Goal: Information Seeking & Learning: Check status

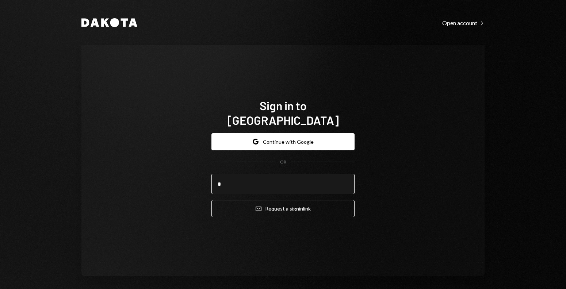
type input "**********"
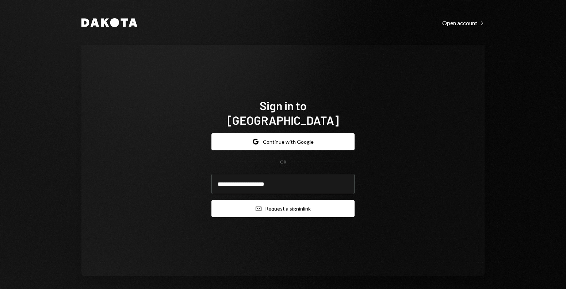
click at [244, 207] on button "Email Request a sign in link" at bounding box center [282, 208] width 143 height 17
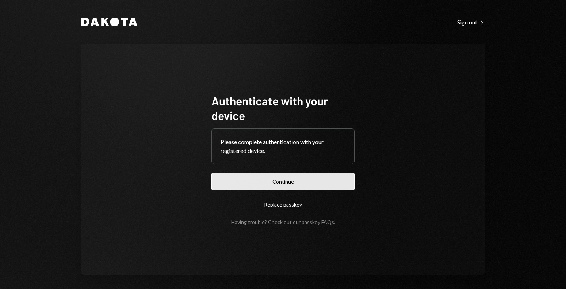
click at [247, 189] on button "Continue" at bounding box center [282, 181] width 143 height 17
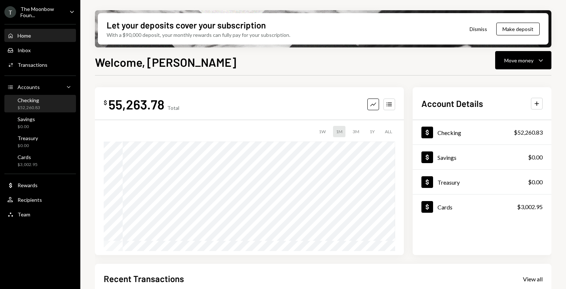
click at [58, 100] on div "Checking $52,260.83" at bounding box center [40, 104] width 66 height 14
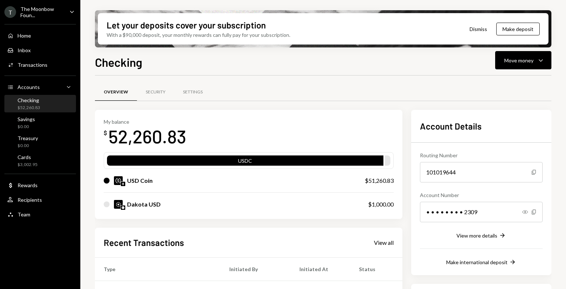
click at [48, 103] on div "Checking $52,260.83" at bounding box center [40, 104] width 66 height 14
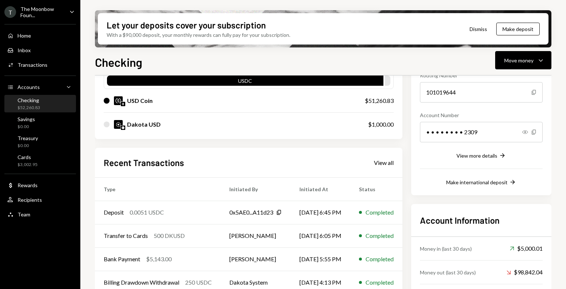
scroll to position [114, 0]
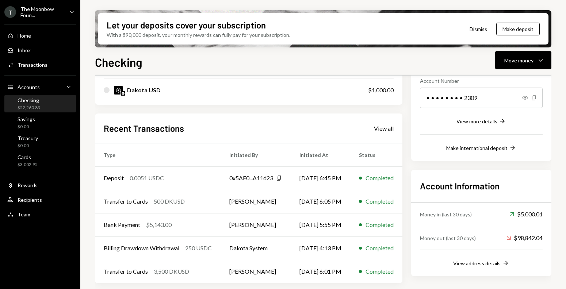
click at [384, 127] on div "View all" at bounding box center [384, 128] width 20 height 7
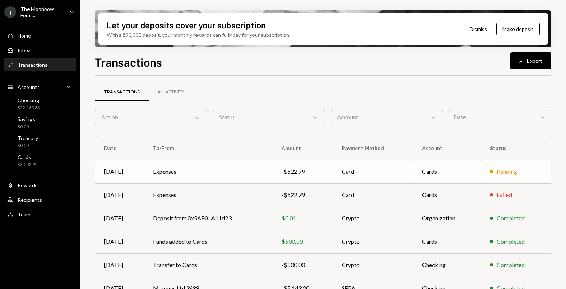
click at [393, 177] on td "Card" at bounding box center [373, 171] width 80 height 23
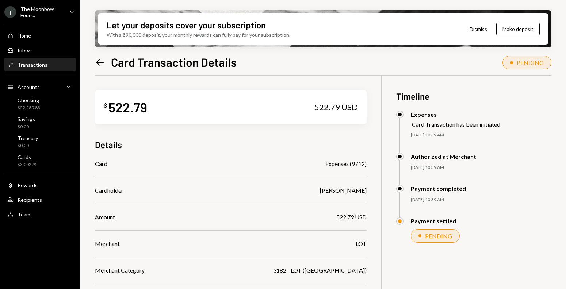
click at [101, 58] on icon "Left Arrow" at bounding box center [100, 62] width 10 height 10
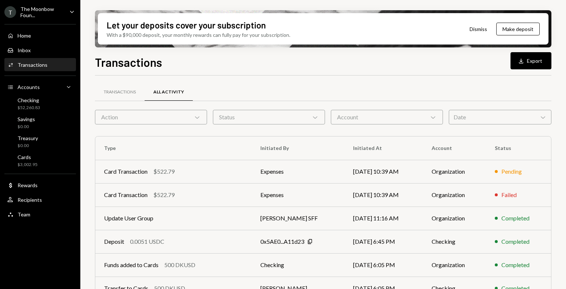
scroll to position [12, 0]
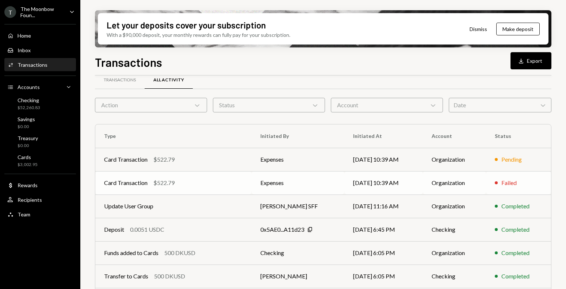
click at [163, 175] on td "Card Transaction $522.79" at bounding box center [173, 182] width 156 height 23
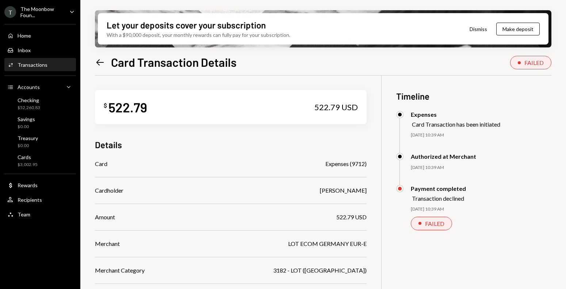
click at [103, 61] on icon "Left Arrow" at bounding box center [100, 62] width 10 height 10
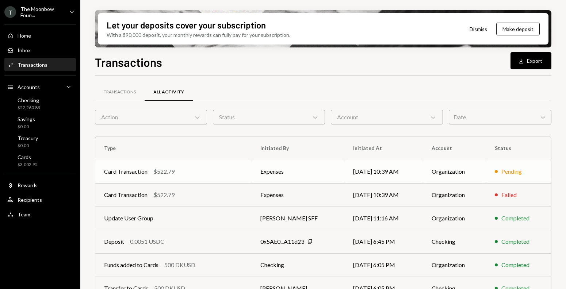
click at [188, 170] on div "Card Transaction $522.79" at bounding box center [173, 171] width 139 height 9
click at [115, 91] on div "Transactions" at bounding box center [120, 92] width 32 height 6
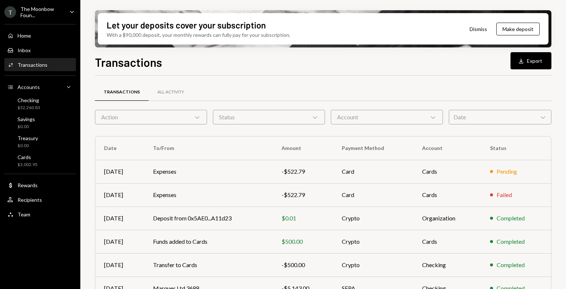
click at [154, 125] on div "Transactions All Activity Action Chevron Down Status Chevron Down Account Chevr…" at bounding box center [323, 255] width 456 height 337
click at [147, 120] on div "Action Chevron Down" at bounding box center [151, 117] width 112 height 15
click at [207, 85] on div "Transactions All Activity" at bounding box center [323, 92] width 456 height 19
click at [166, 97] on div "All Activity" at bounding box center [171, 93] width 44 height 18
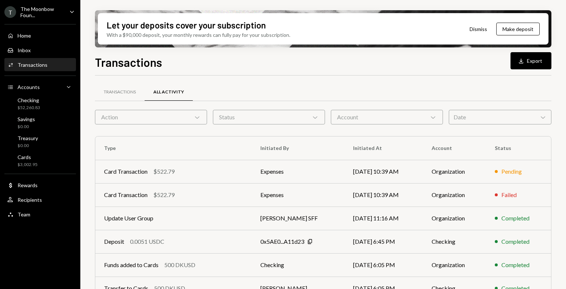
click at [165, 120] on div "Action Chevron Down" at bounding box center [151, 117] width 112 height 15
click at [123, 93] on div "Transactions" at bounding box center [120, 92] width 32 height 6
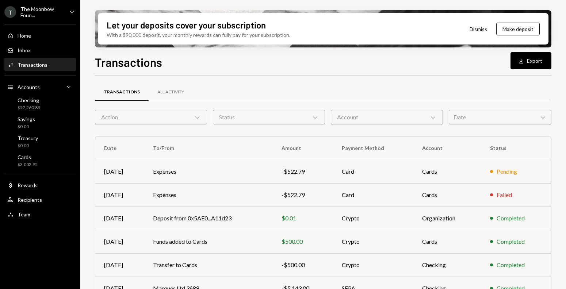
click at [494, 117] on div "Date Chevron Down" at bounding box center [499, 117] width 103 height 15
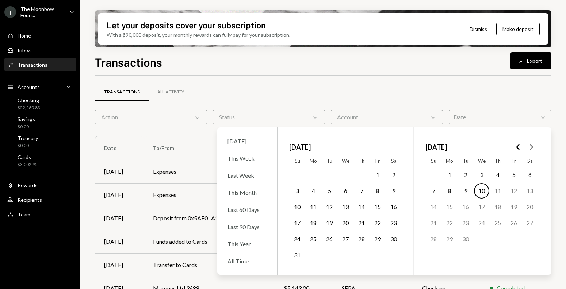
click at [519, 146] on icon "Go to the Previous Month" at bounding box center [517, 147] width 9 height 9
click at [532, 145] on icon "Go to the Next Month" at bounding box center [531, 147] width 9 height 9
click at [298, 177] on button "1" at bounding box center [296, 174] width 15 height 15
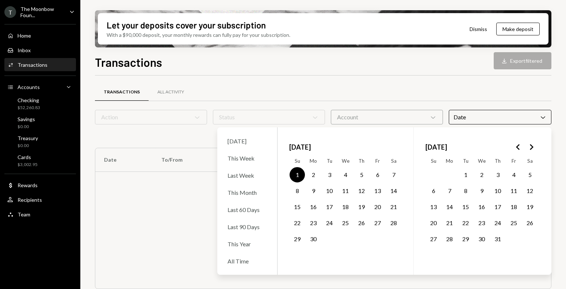
click at [313, 240] on button "30" at bounding box center [312, 238] width 15 height 15
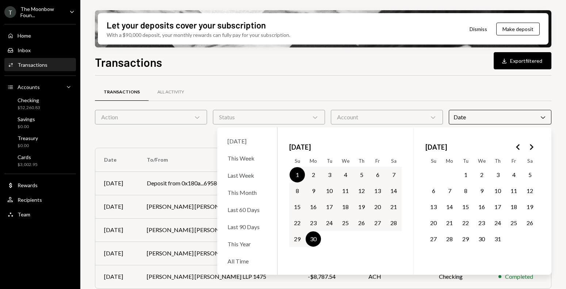
click at [274, 94] on div "Transactions All Activity" at bounding box center [323, 92] width 456 height 19
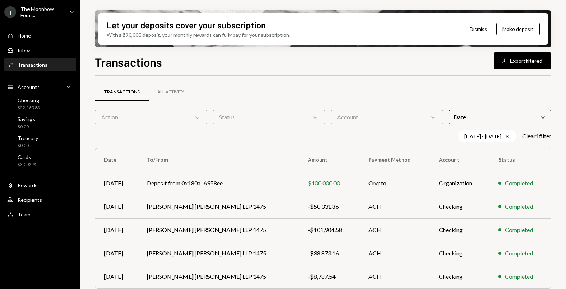
scroll to position [5, 0]
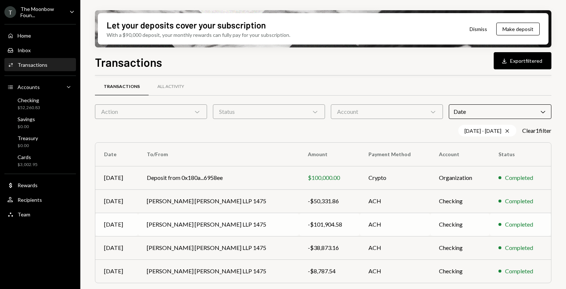
click at [257, 221] on td "[PERSON_NAME] [PERSON_NAME] LLP 1475" at bounding box center [218, 224] width 161 height 23
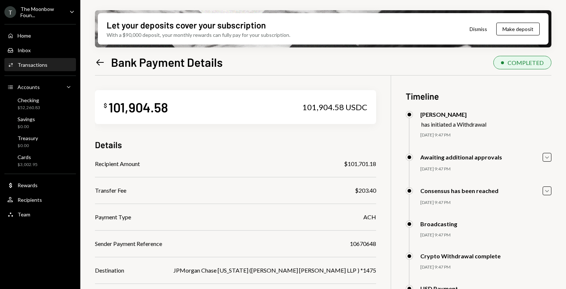
click at [101, 60] on icon "Left Arrow" at bounding box center [100, 62] width 10 height 10
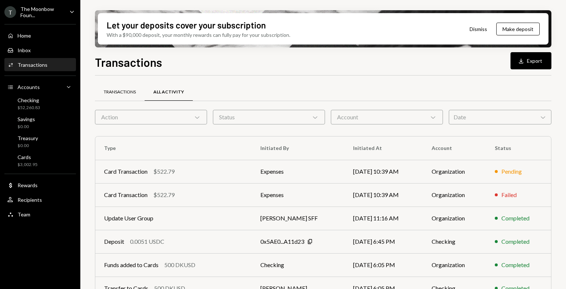
click at [110, 92] on div "Transactions" at bounding box center [120, 92] width 32 height 6
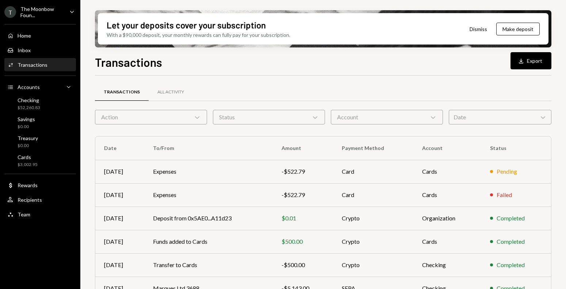
click at [455, 120] on div "Date Chevron Down" at bounding box center [499, 117] width 103 height 15
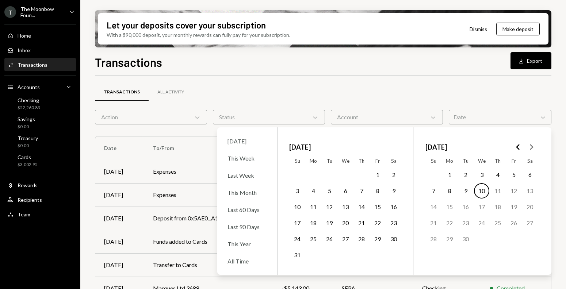
click at [519, 143] on icon "Go to the Previous Month" at bounding box center [517, 147] width 9 height 9
click at [302, 175] on button "1" at bounding box center [296, 174] width 15 height 15
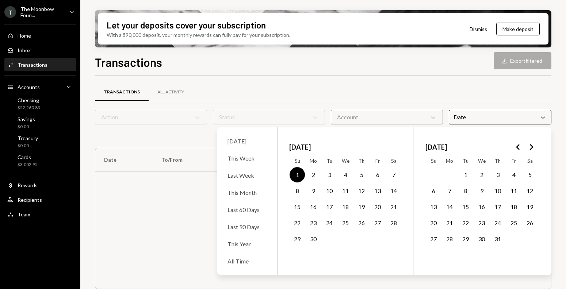
click at [315, 238] on button "30" at bounding box center [312, 238] width 15 height 15
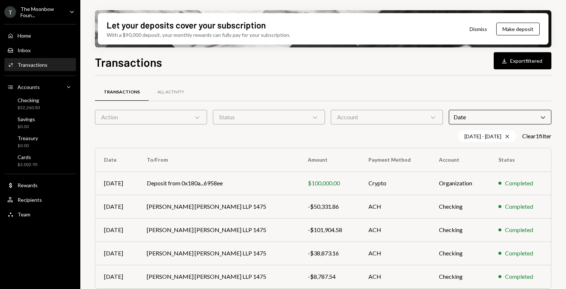
click at [267, 81] on div "Transactions All Activity Action Chevron Down Status Chevron Down Account Chevr…" at bounding box center [323, 190] width 456 height 228
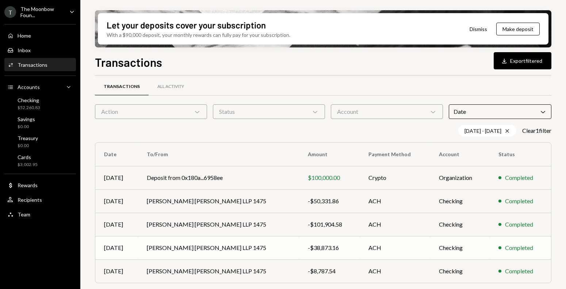
click at [217, 251] on td "[PERSON_NAME] [PERSON_NAME] LLP 1475" at bounding box center [218, 247] width 161 height 23
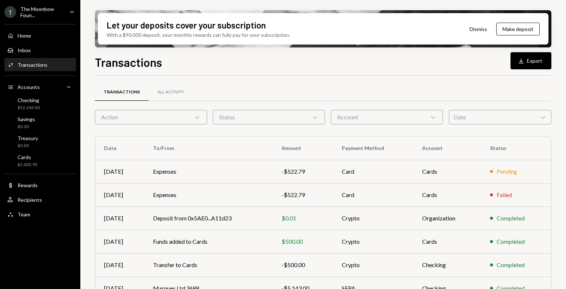
click at [505, 112] on div "Date Chevron Down" at bounding box center [499, 117] width 103 height 15
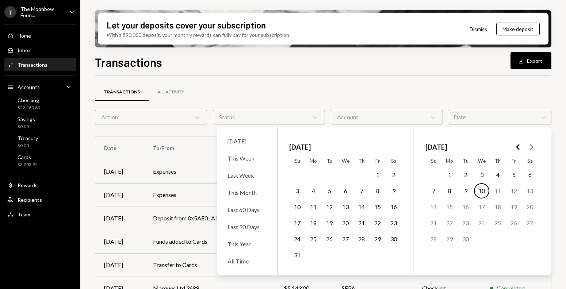
click at [516, 146] on icon "Go to the Previous Month" at bounding box center [517, 147] width 9 height 9
click at [298, 173] on button "1" at bounding box center [296, 174] width 15 height 15
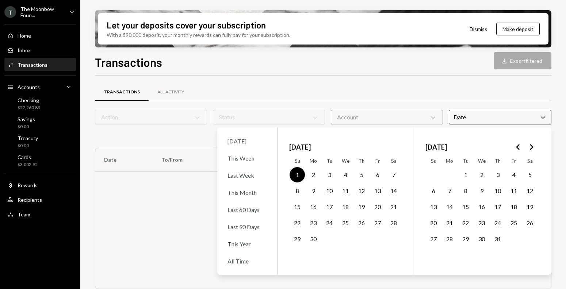
click at [315, 239] on button "30" at bounding box center [312, 238] width 15 height 15
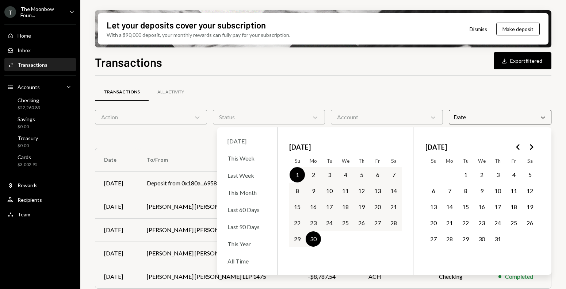
click at [246, 62] on div "Transactions Download Export filtered" at bounding box center [323, 61] width 456 height 16
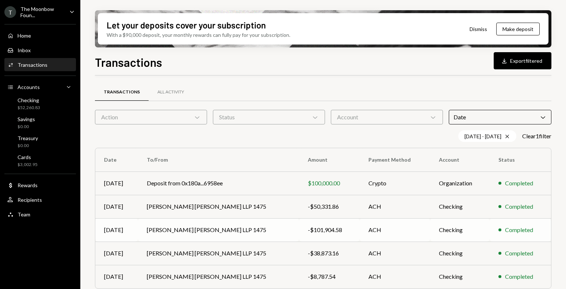
scroll to position [5, 0]
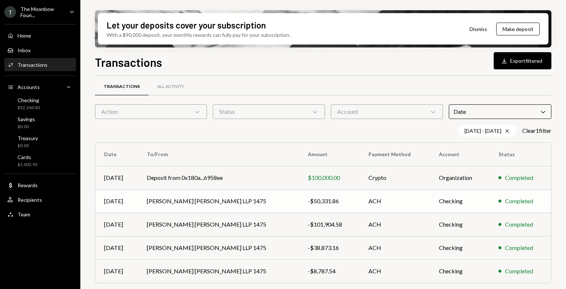
click at [308, 201] on div "-$50,331.86" at bounding box center [329, 201] width 43 height 9
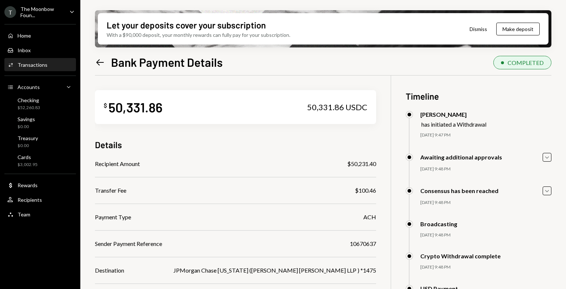
click at [101, 64] on icon "Left Arrow" at bounding box center [100, 62] width 10 height 10
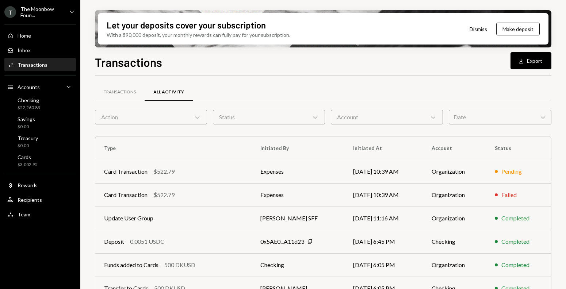
click at [472, 118] on div "Date Chevron Down" at bounding box center [499, 117] width 103 height 15
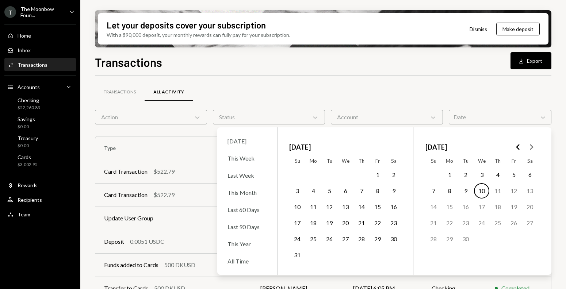
click at [519, 147] on icon "Go to the Previous Month" at bounding box center [517, 147] width 9 height 9
click at [299, 176] on button "1" at bounding box center [296, 174] width 15 height 15
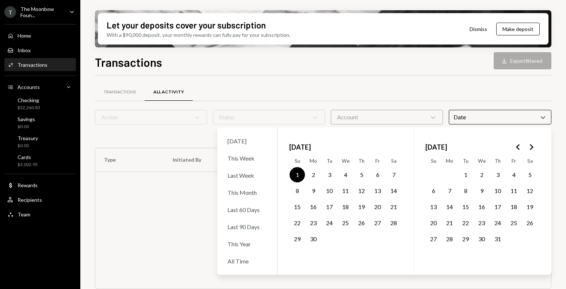
click at [315, 239] on button "30" at bounding box center [312, 238] width 15 height 15
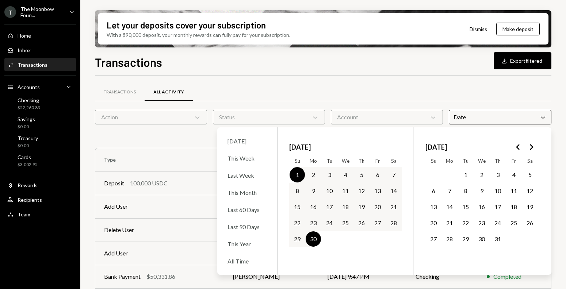
click at [326, 74] on div "Transactions Download Export filtered Transactions All Activity Action Chevron …" at bounding box center [323, 192] width 456 height 279
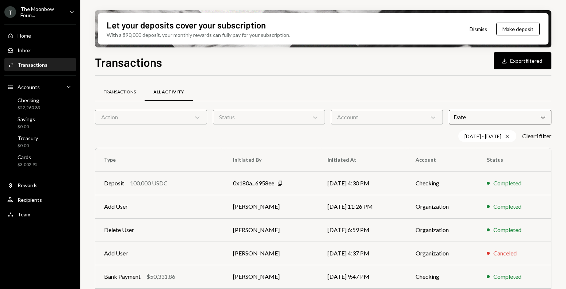
click at [115, 92] on div "Transactions" at bounding box center [120, 92] width 32 height 6
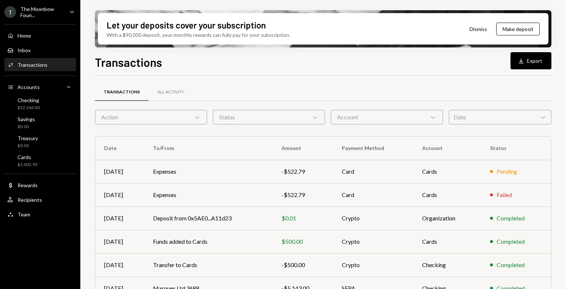
click at [462, 113] on div "Date Chevron Down" at bounding box center [499, 117] width 103 height 15
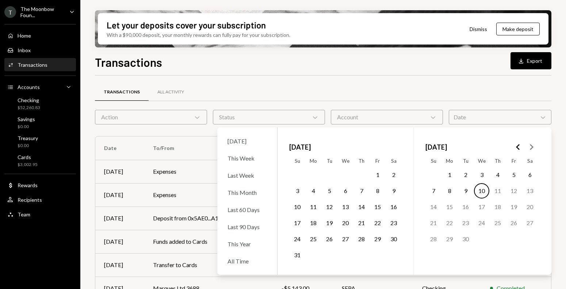
click at [513, 147] on icon "Go to the Previous Month" at bounding box center [517, 147] width 9 height 9
click at [296, 173] on button "1" at bounding box center [296, 174] width 15 height 15
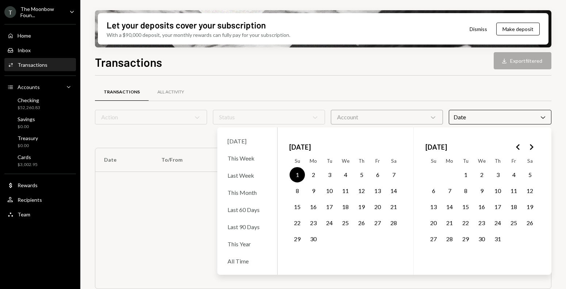
click at [314, 240] on button "30" at bounding box center [312, 238] width 15 height 15
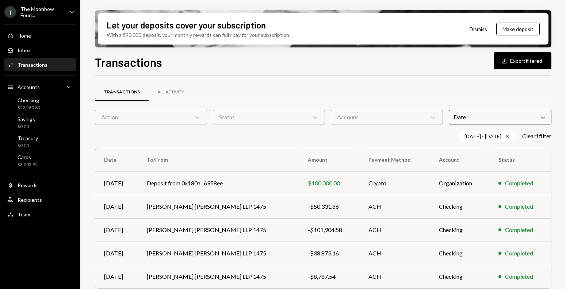
click at [312, 71] on div "Transactions Download Export filtered Transactions All Activity Action Chevron …" at bounding box center [323, 192] width 456 height 279
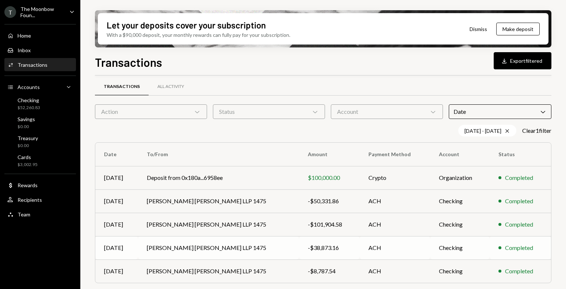
click at [323, 254] on td "-$38,873.16" at bounding box center [329, 247] width 61 height 23
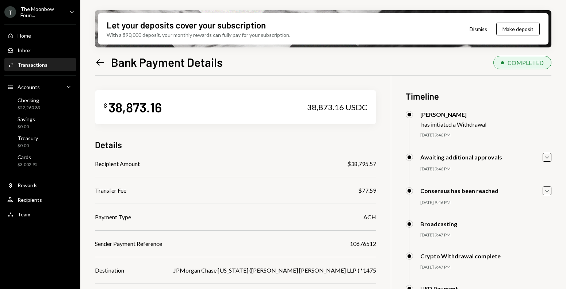
click at [97, 65] on icon "Left Arrow" at bounding box center [100, 62] width 10 height 10
